Goal: Navigation & Orientation: Find specific page/section

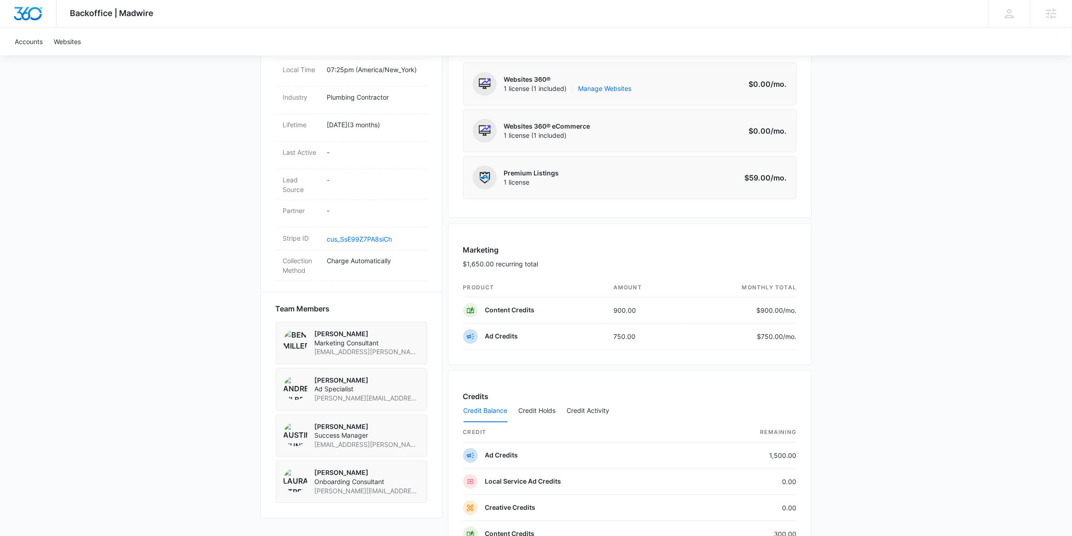
scroll to position [29, 0]
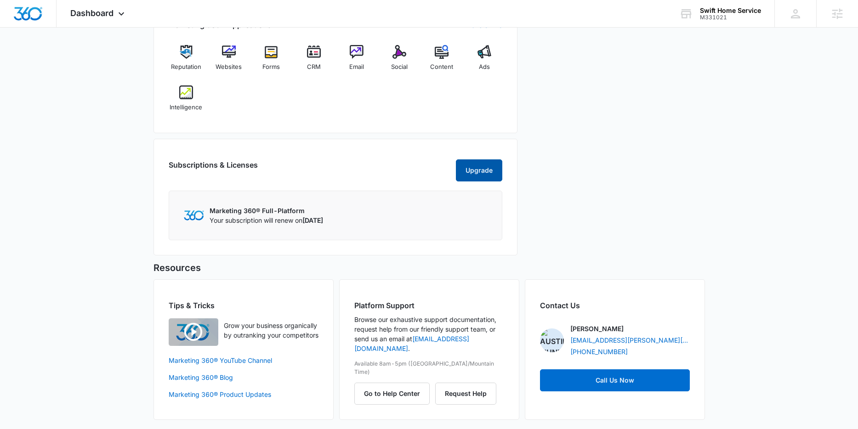
scroll to position [388, 0]
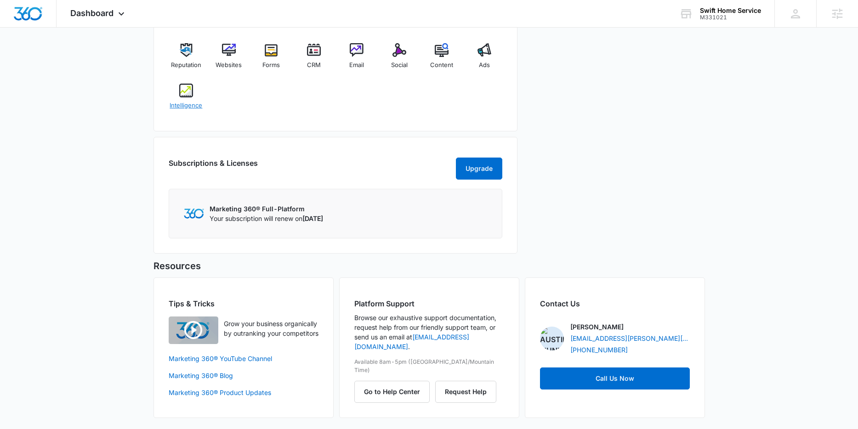
click at [193, 99] on div "Intelligence" at bounding box center [186, 100] width 35 height 33
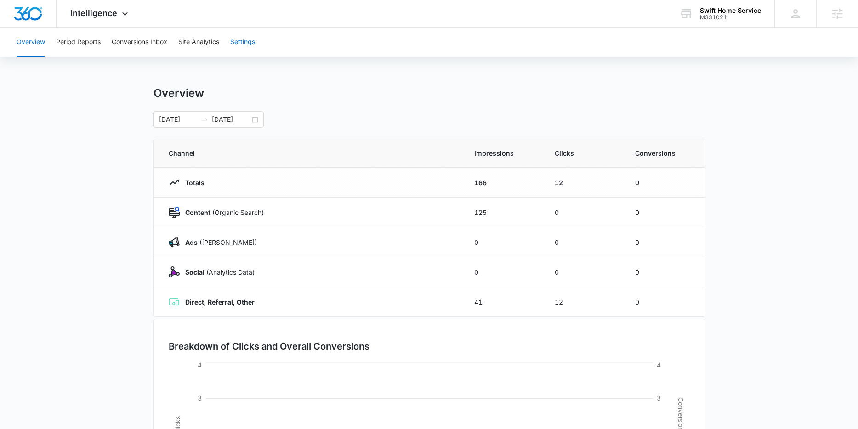
click at [248, 44] on button "Settings" at bounding box center [242, 42] width 25 height 29
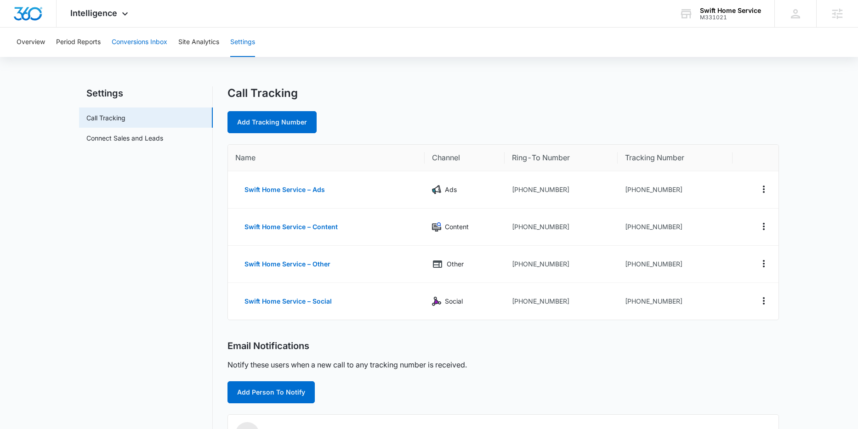
click at [148, 42] on button "Conversions Inbox" at bounding box center [140, 42] width 56 height 29
